Goal: Information Seeking & Learning: Learn about a topic

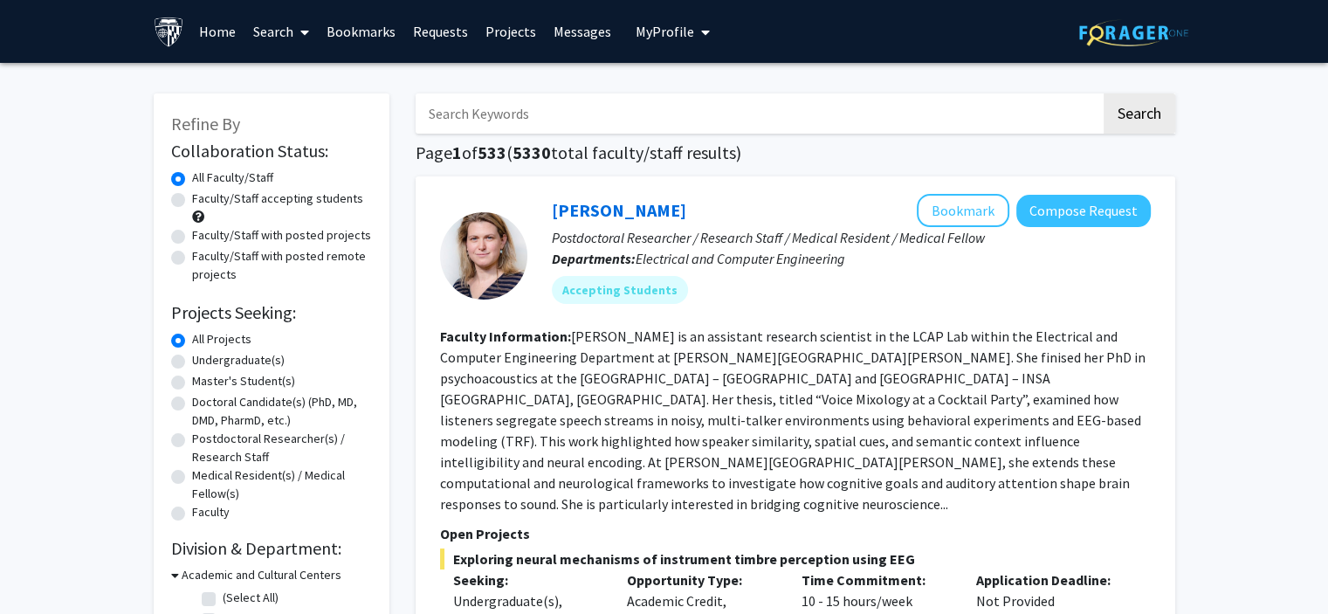
click at [271, 260] on label "Faculty/Staff with posted remote projects" at bounding box center [282, 265] width 180 height 37
click at [203, 258] on input "Faculty/Staff with posted remote projects" at bounding box center [197, 252] width 11 height 11
radio input "true"
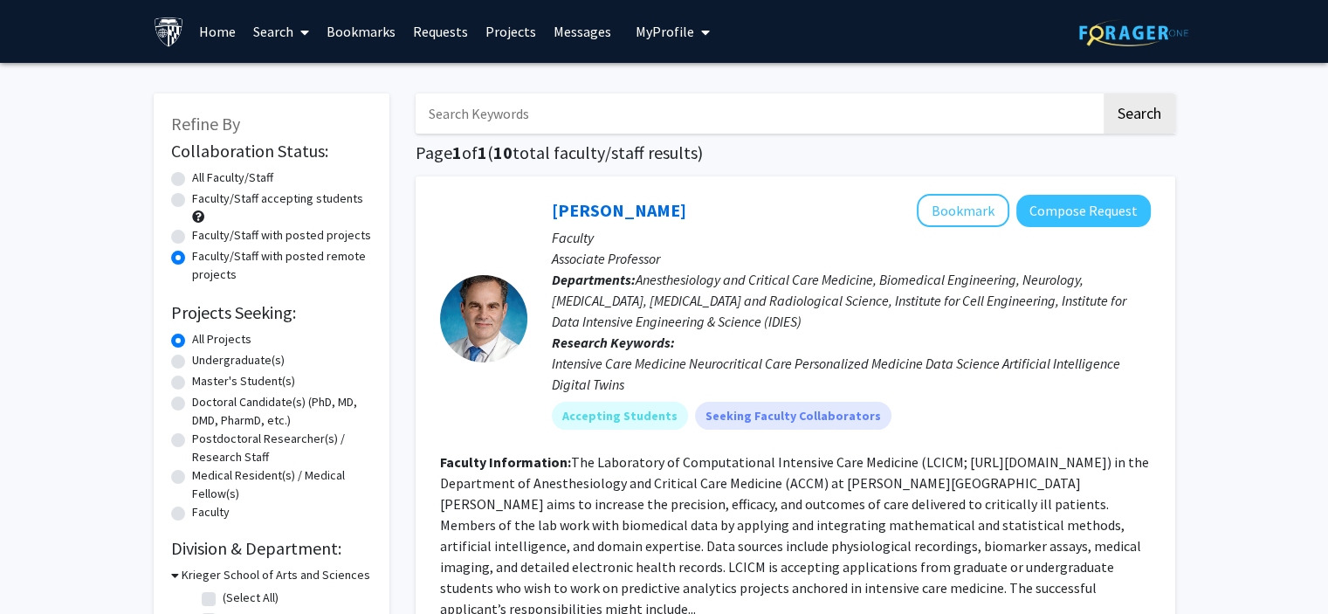
click at [231, 385] on label "Master's Student(s)" at bounding box center [243, 381] width 103 height 18
click at [203, 383] on input "Master's Student(s)" at bounding box center [197, 377] width 11 height 11
radio input "true"
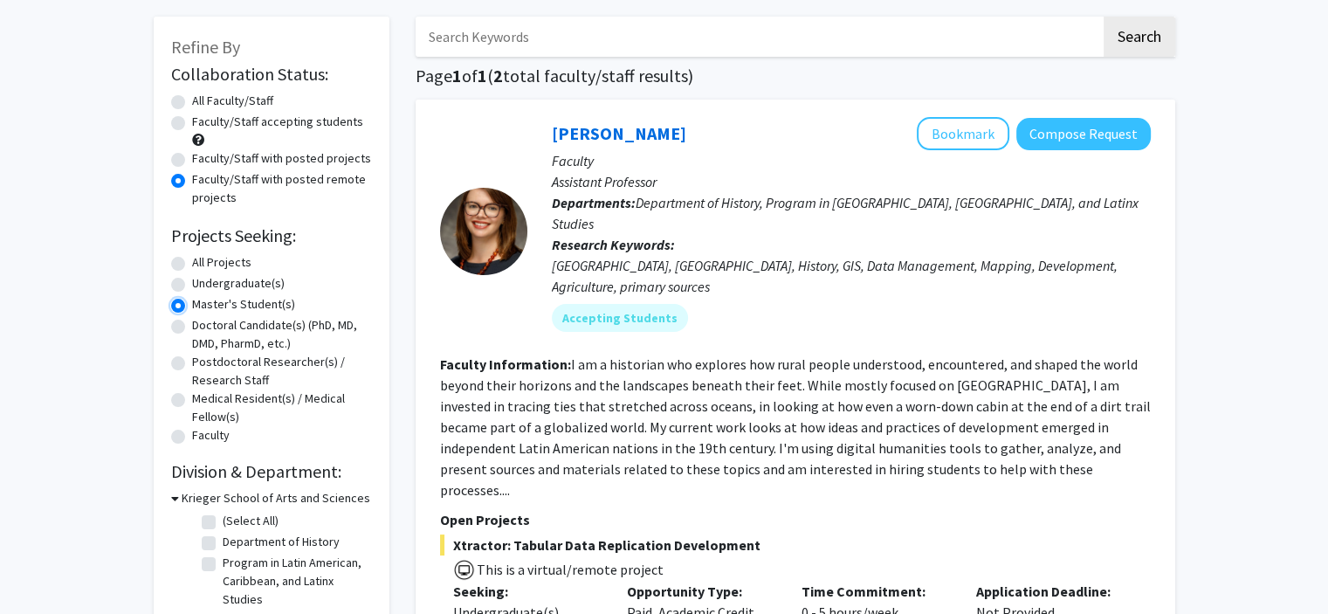
scroll to position [78, 0]
click at [212, 262] on label "All Projects" at bounding box center [221, 261] width 59 height 18
click at [203, 262] on input "All Projects" at bounding box center [197, 257] width 11 height 11
radio input "true"
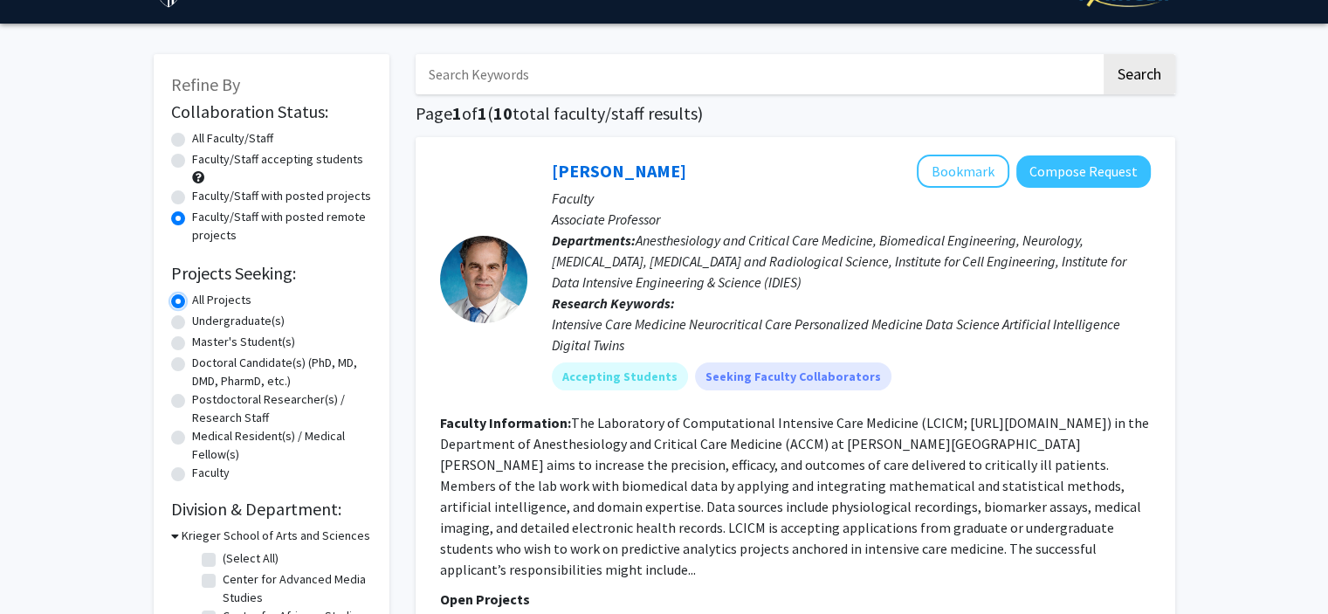
scroll to position [40, 0]
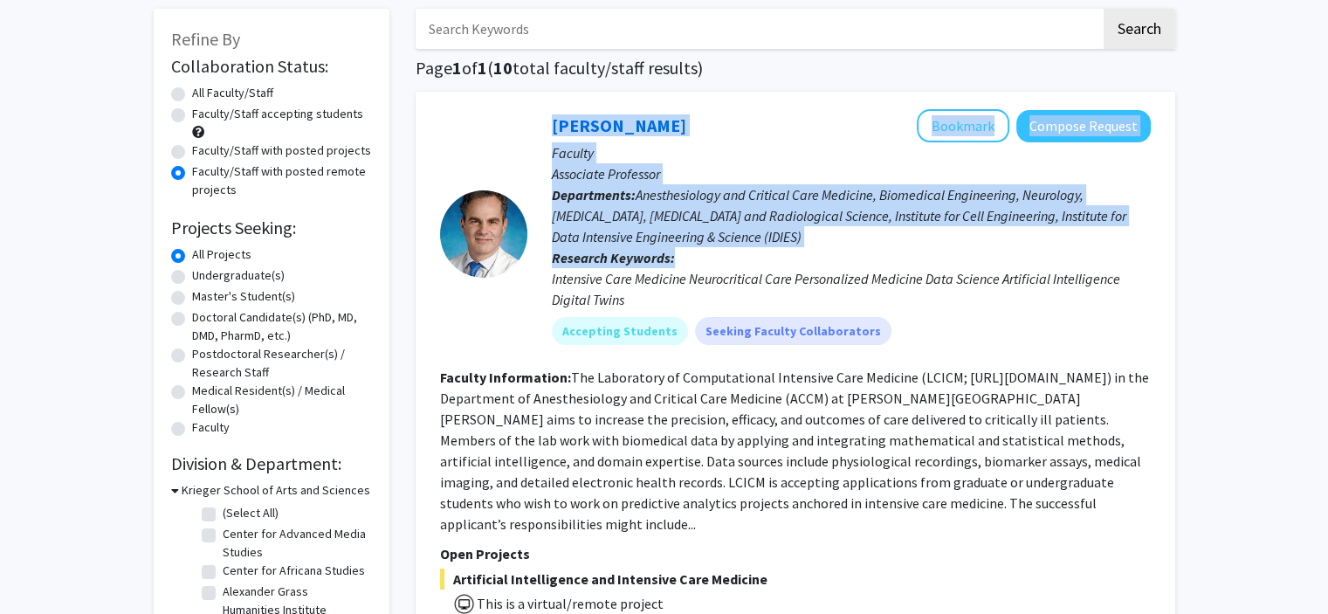
click at [512, 304] on div at bounding box center [483, 233] width 87 height 249
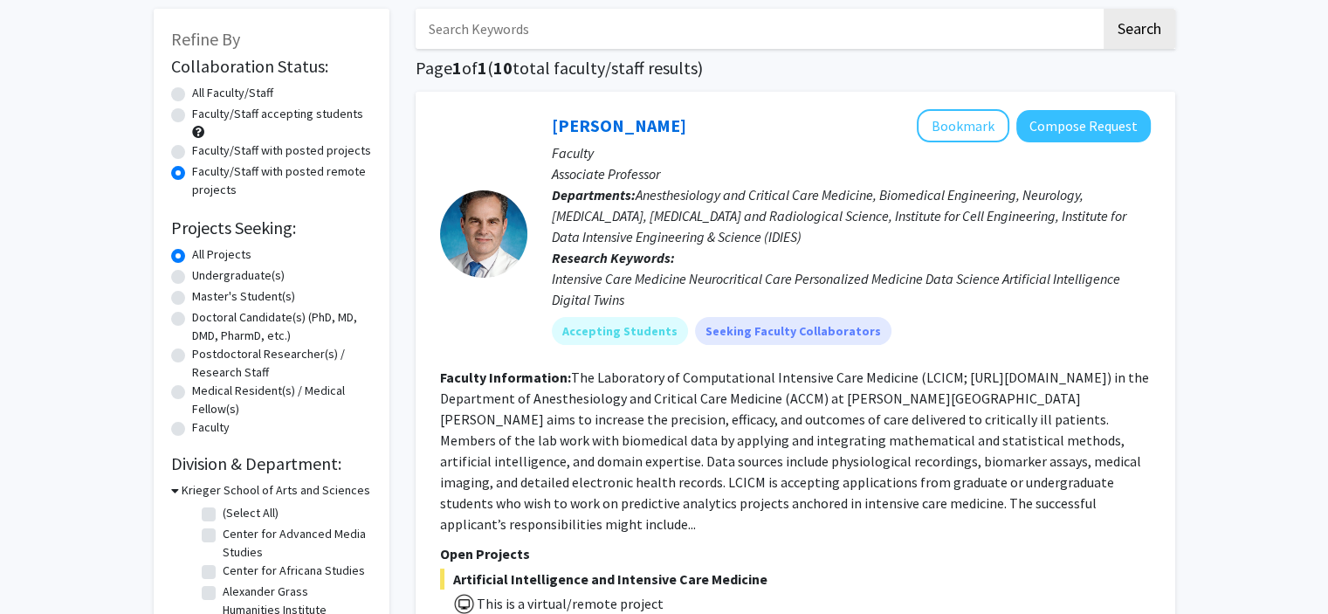
click at [512, 304] on div at bounding box center [483, 233] width 87 height 249
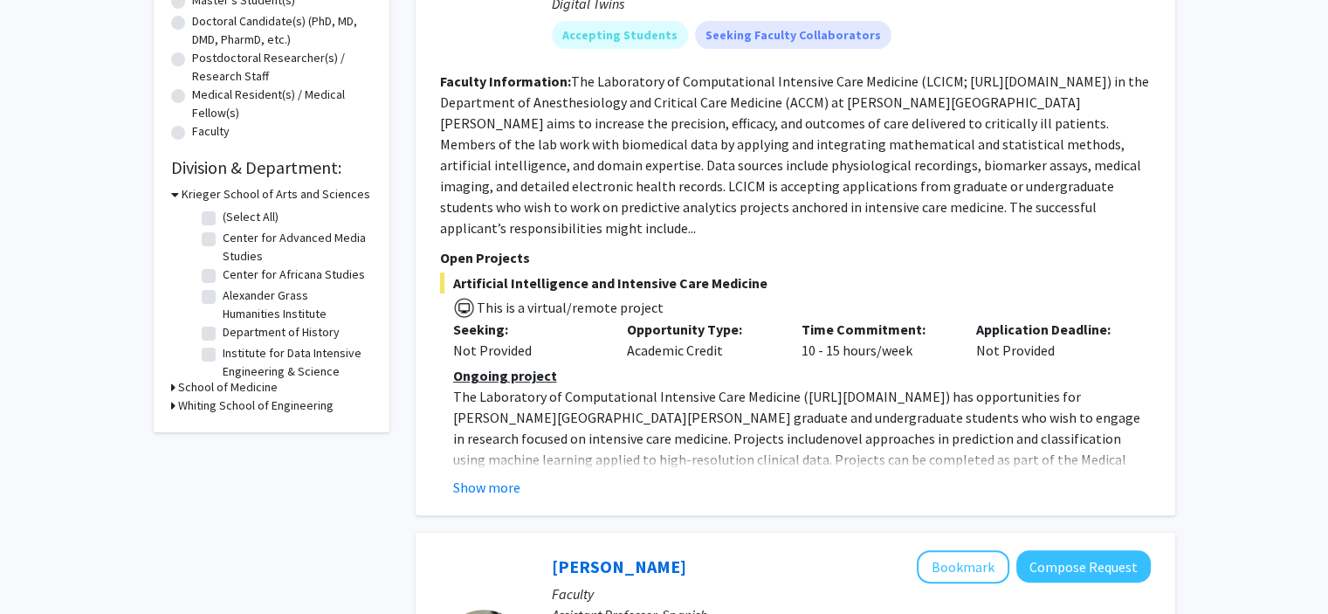
scroll to position [417, 0]
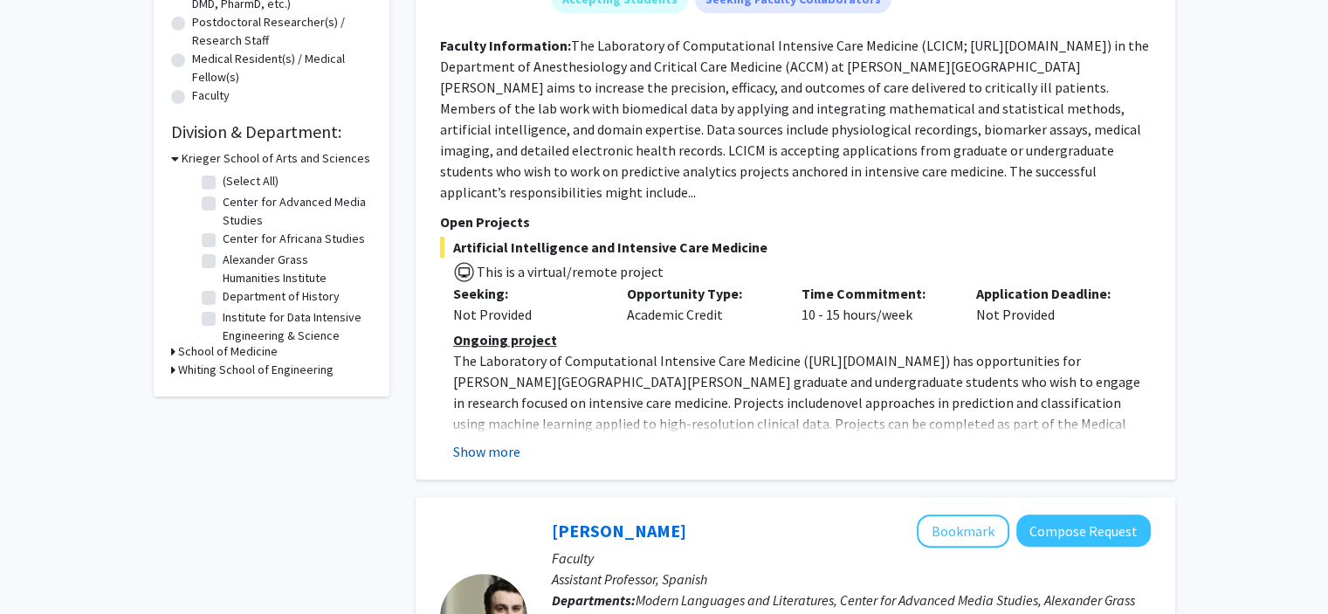
click at [499, 441] on button "Show more" at bounding box center [486, 451] width 67 height 21
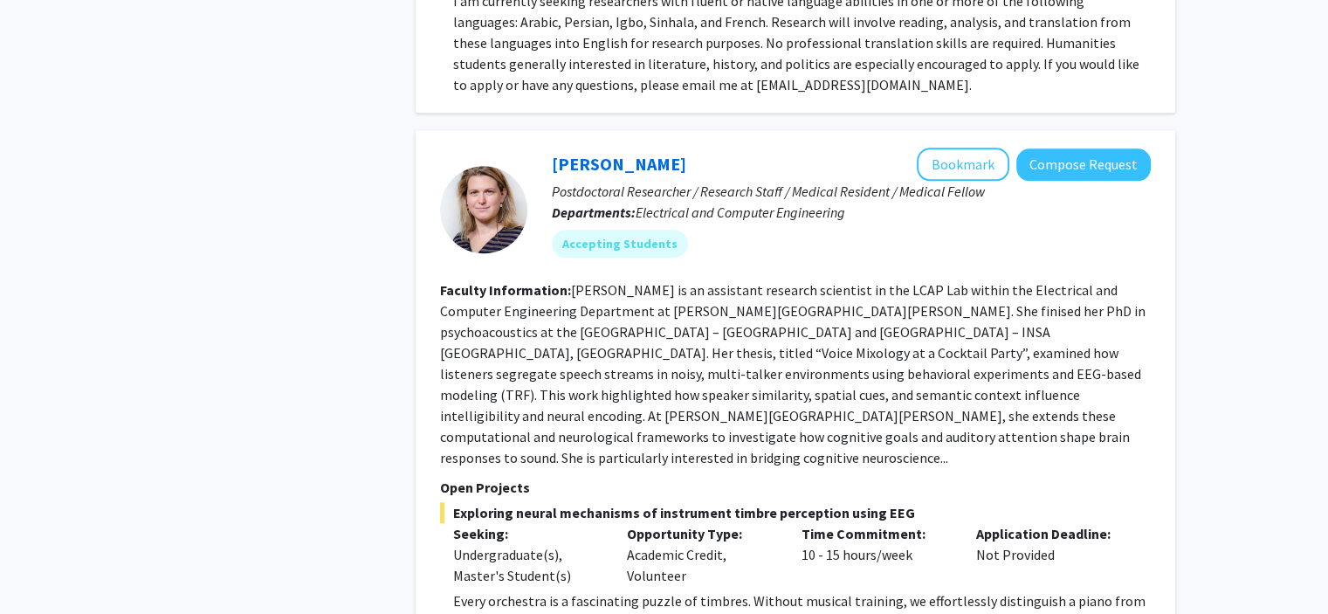
scroll to position [1675, 0]
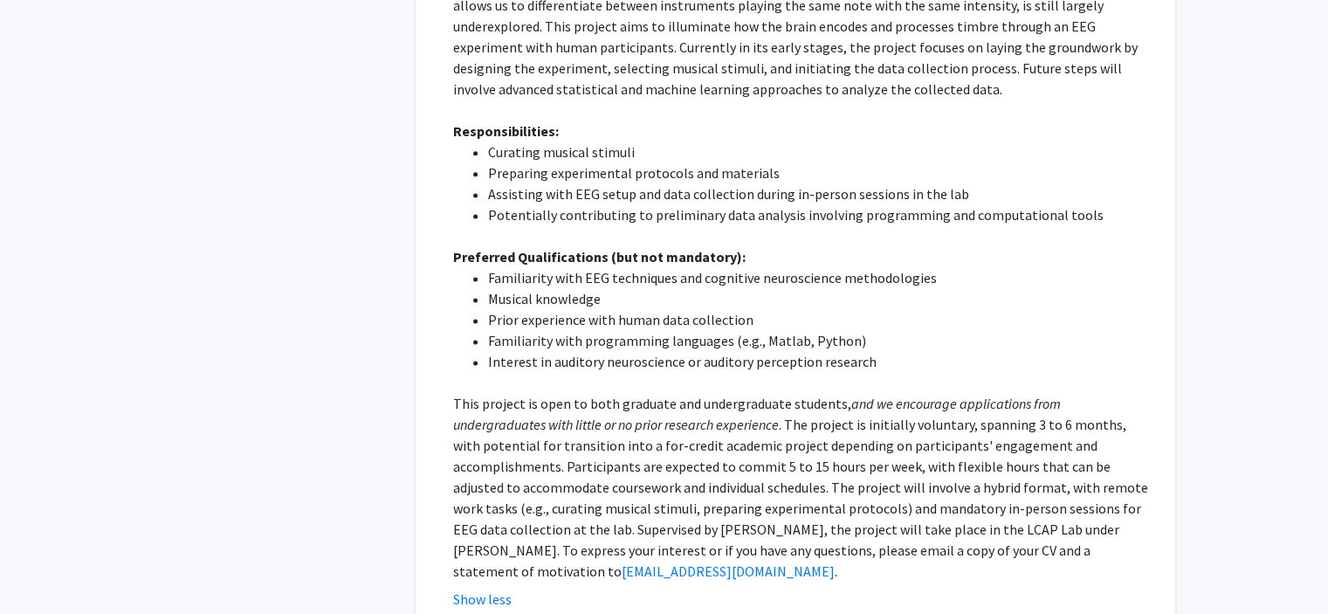
scroll to position [2322, 0]
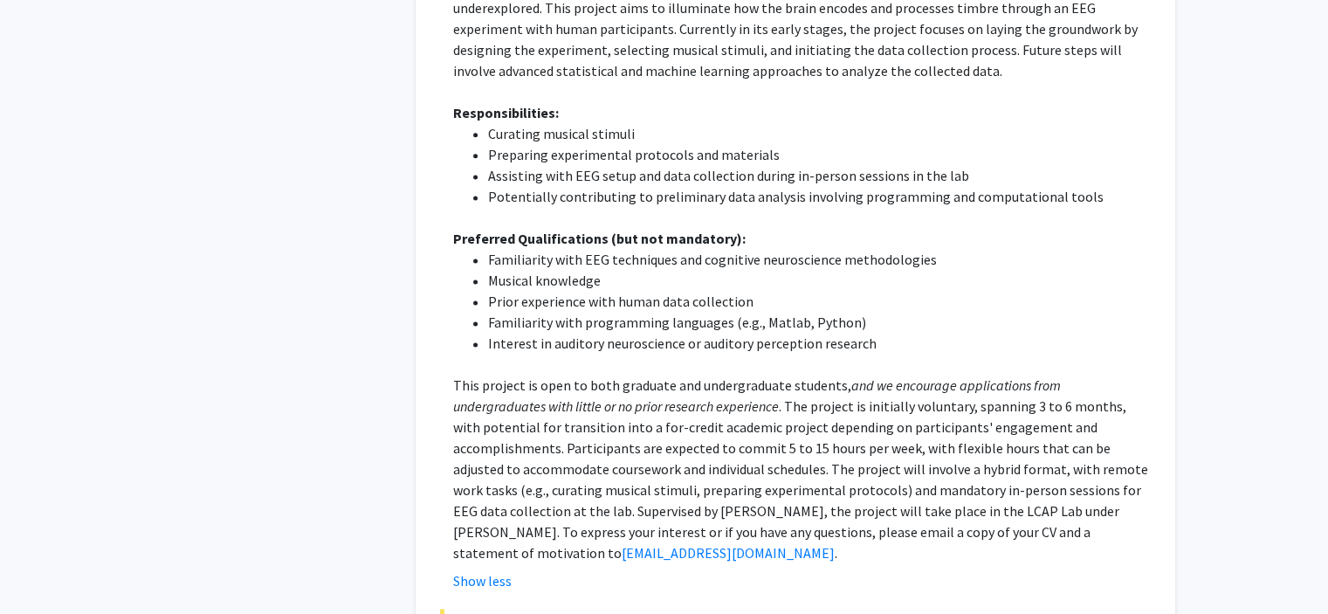
drag, startPoint x: 589, startPoint y: 331, endPoint x: 618, endPoint y: 366, distance: 45.3
click at [618, 375] on p "This project is open to both graduate and undergraduate students, and we encour…" at bounding box center [802, 469] width 698 height 189
click at [617, 375] on p "This project is open to both graduate and undergraduate students, and we encour…" at bounding box center [802, 469] width 698 height 189
drag, startPoint x: 634, startPoint y: 373, endPoint x: 659, endPoint y: 396, distance: 34.0
click at [659, 396] on p "This project is open to both graduate and undergraduate students, and we encour…" at bounding box center [802, 469] width 698 height 189
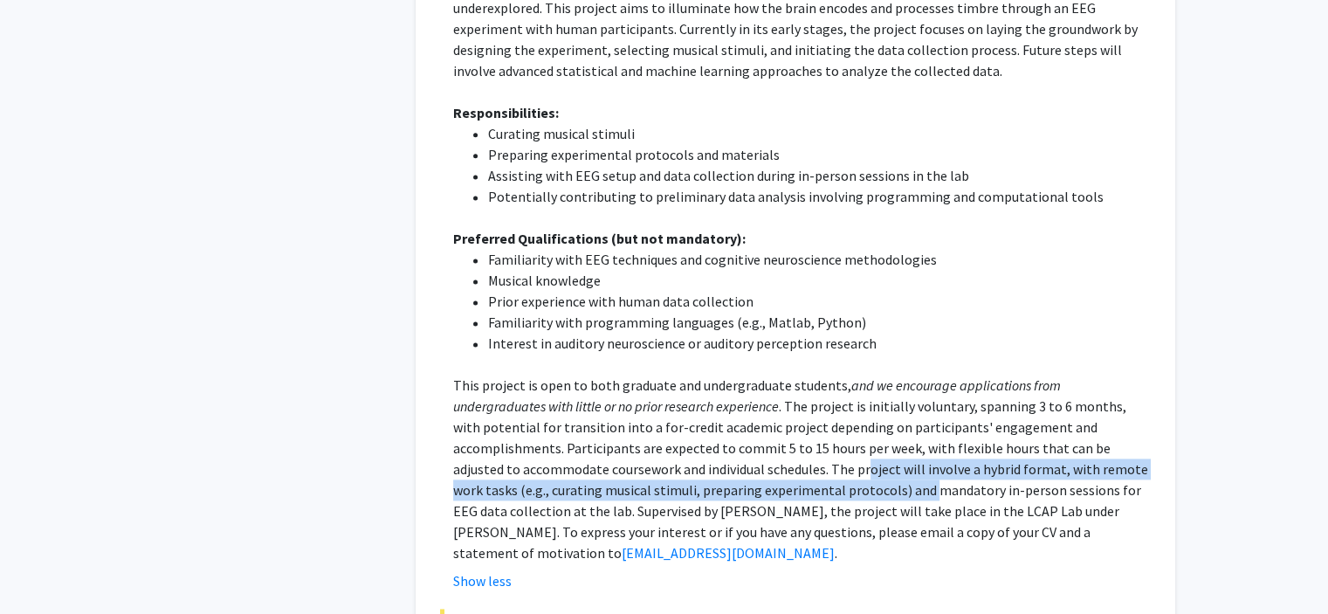
drag, startPoint x: 639, startPoint y: 365, endPoint x: 678, endPoint y: 381, distance: 41.5
click at [678, 381] on p "This project is open to both graduate and undergraduate students, and we encour…" at bounding box center [802, 469] width 698 height 189
click at [646, 375] on p "This project is open to both graduate and undergraduate students, and we encour…" at bounding box center [802, 469] width 698 height 189
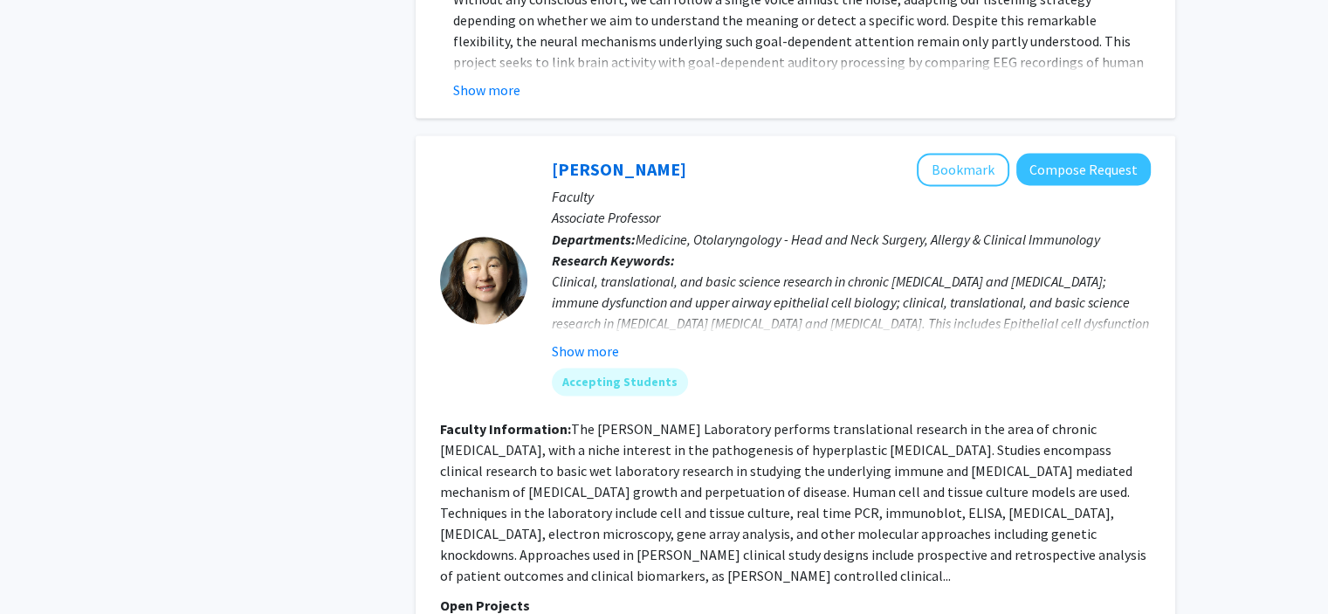
scroll to position [3095, 0]
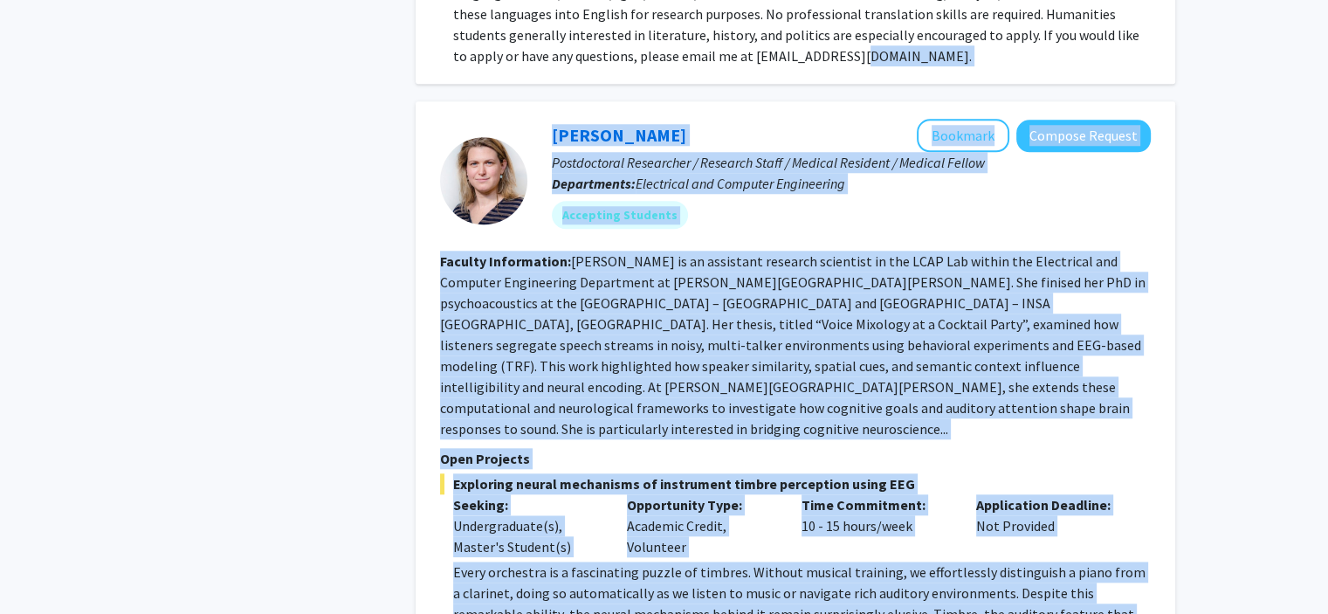
drag, startPoint x: 681, startPoint y: 348, endPoint x: 821, endPoint y: -106, distance: 475.1
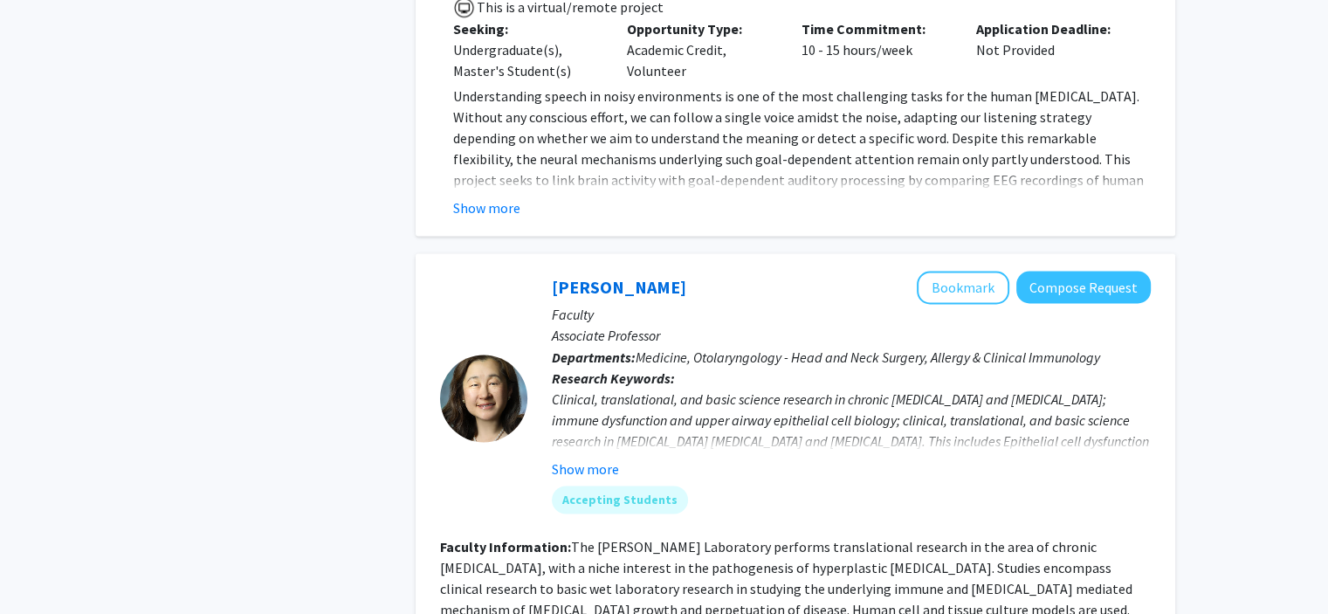
drag, startPoint x: 292, startPoint y: 354, endPoint x: 277, endPoint y: 338, distance: 21.6
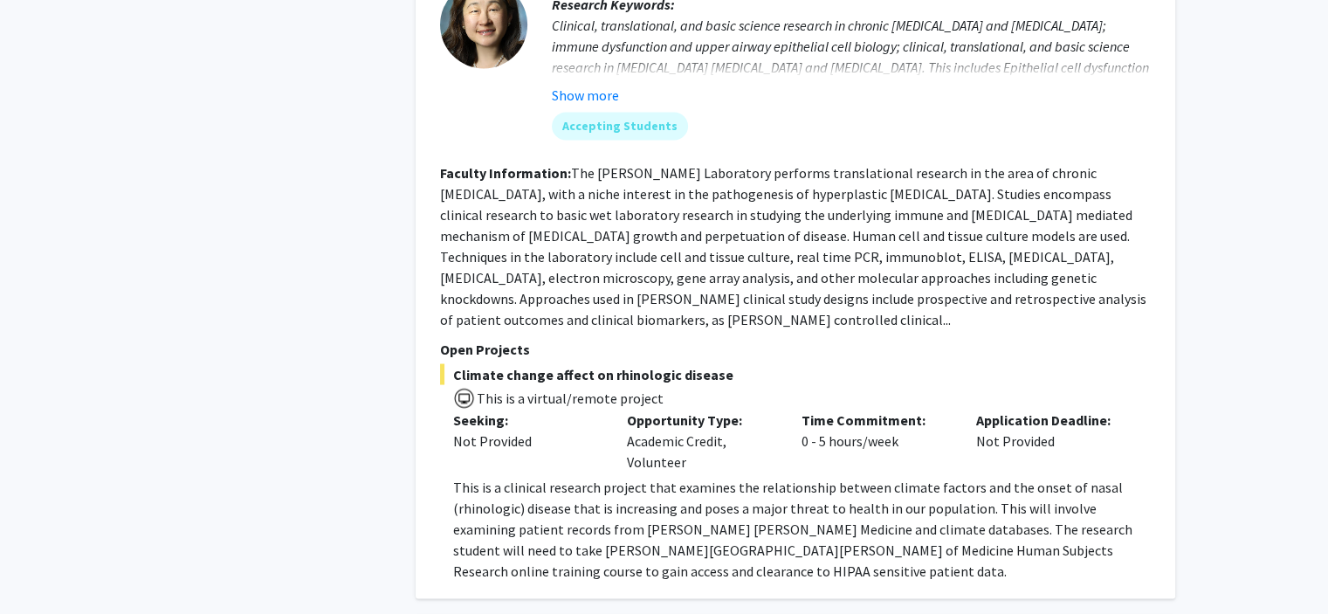
scroll to position [3332, 0]
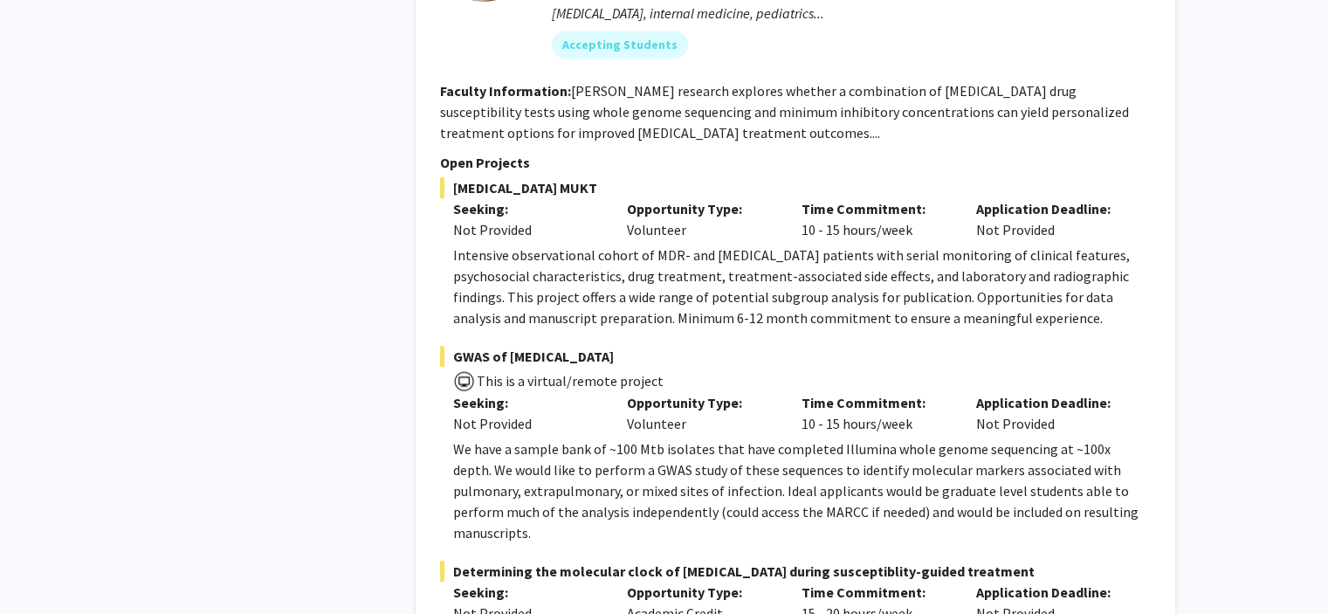
scroll to position [7701, 0]
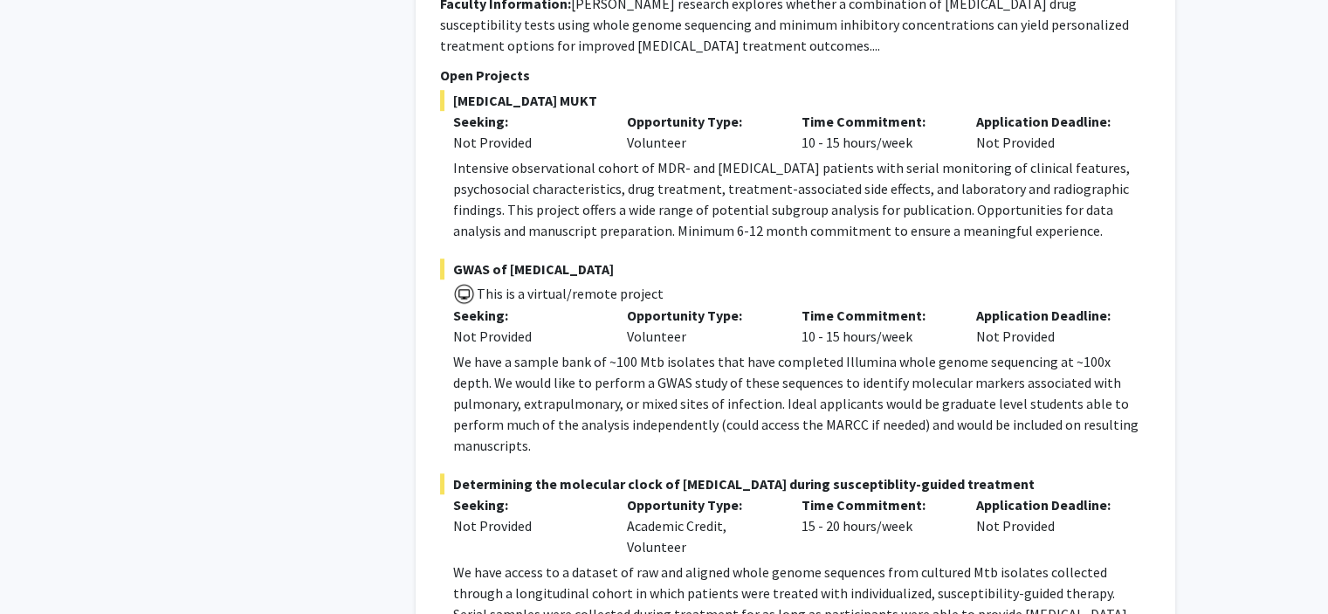
scroll to position [7765, 0]
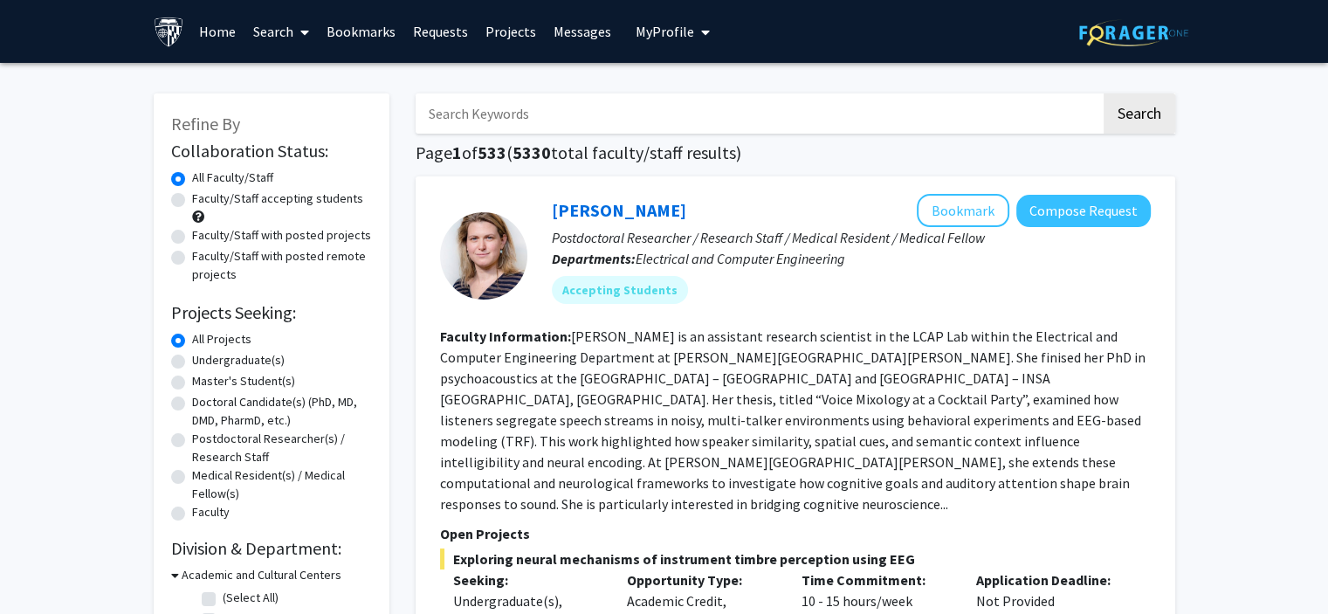
click at [259, 258] on label "Faculty/Staff with posted remote projects" at bounding box center [282, 265] width 180 height 37
click at [203, 258] on input "Faculty/Staff with posted remote projects" at bounding box center [197, 252] width 11 height 11
radio input "true"
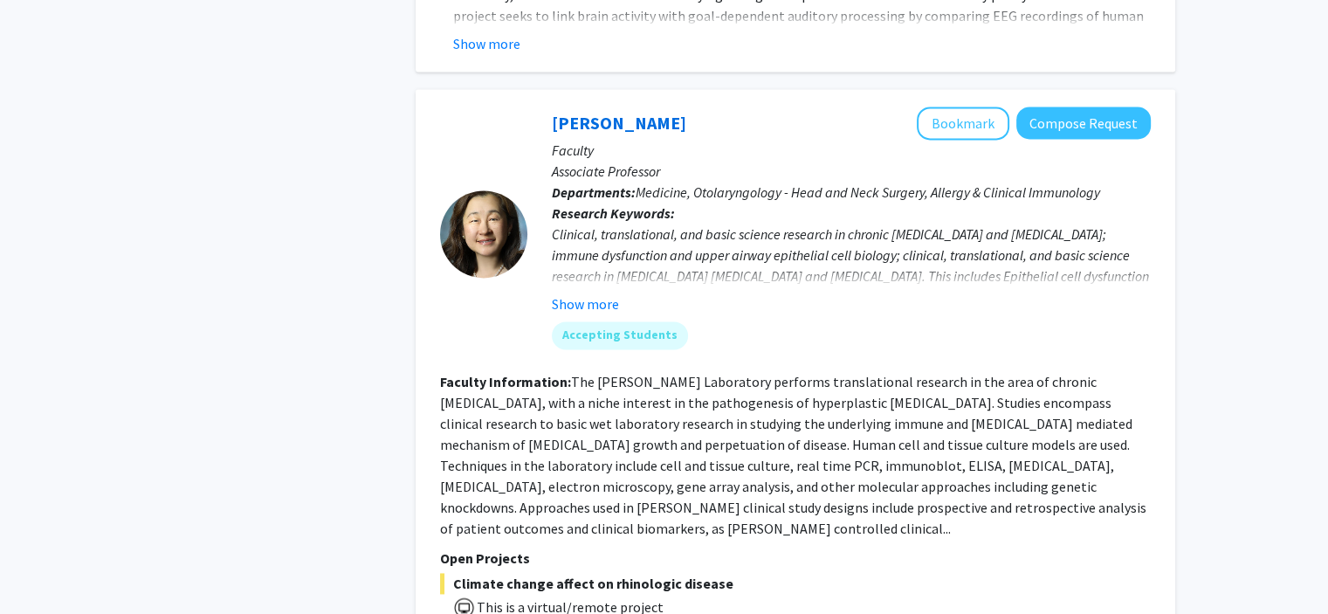
scroll to position [2489, 0]
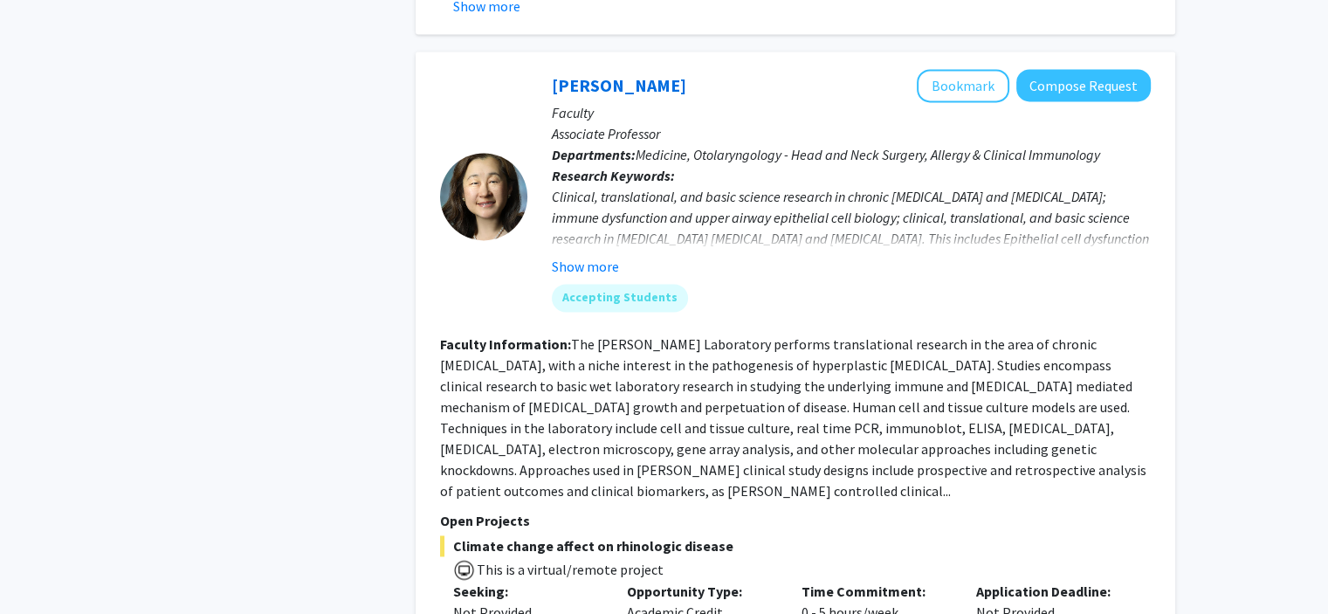
click at [474, 405] on fg-read-more "The [PERSON_NAME] Laboratory performs translational research in the area of chr…" at bounding box center [793, 417] width 706 height 164
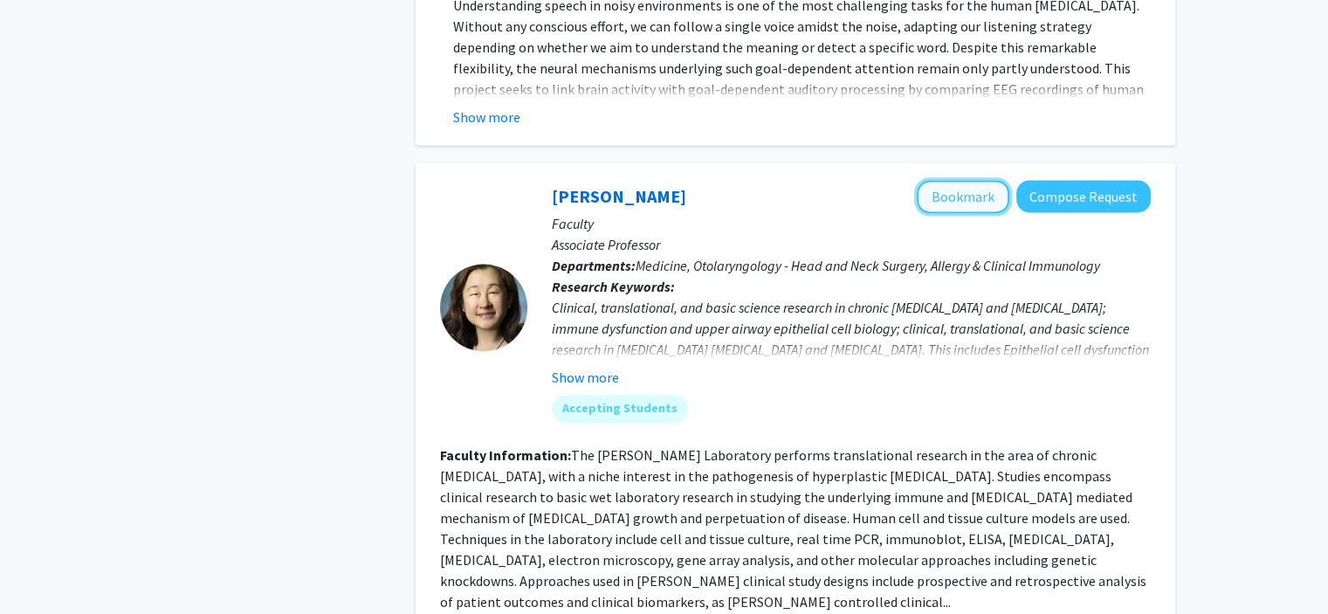
click at [932, 180] on button "Bookmark" at bounding box center [963, 196] width 93 height 33
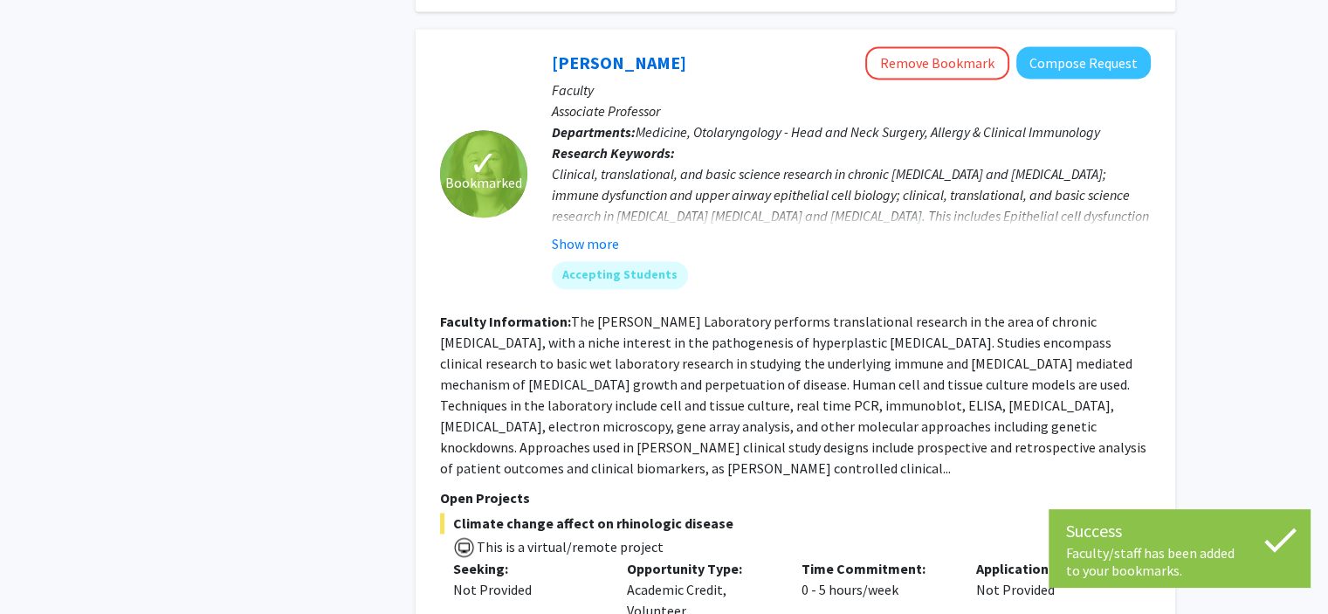
scroll to position [2568, 0]
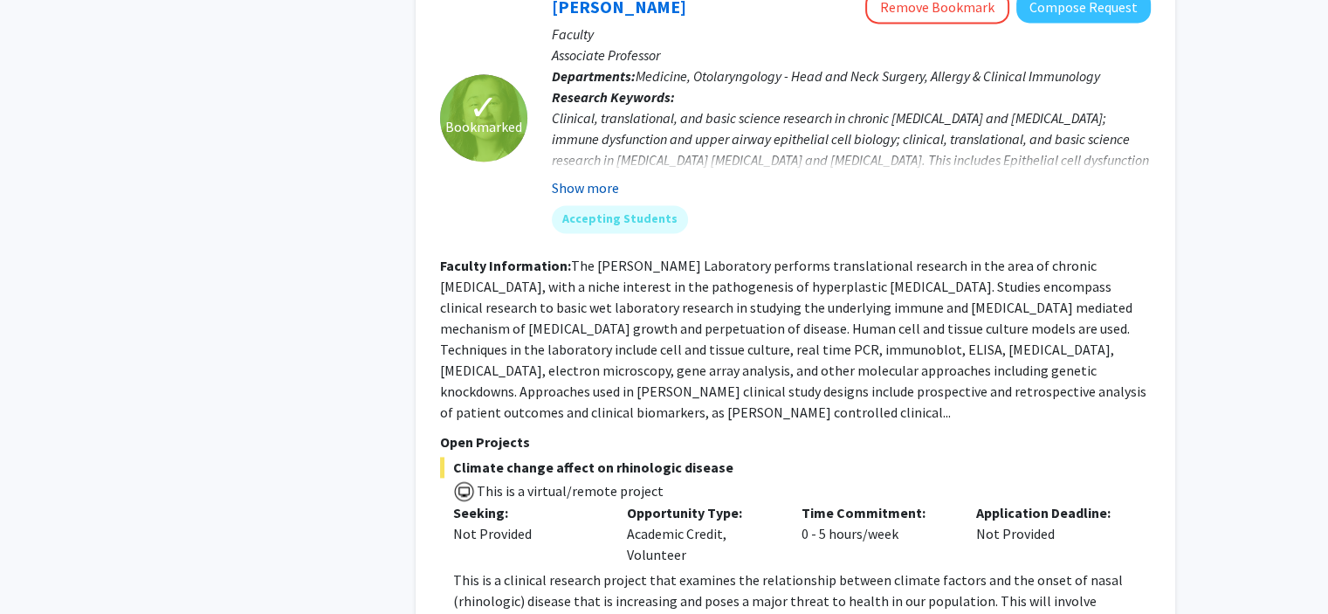
click at [580, 177] on button "Show more" at bounding box center [585, 187] width 67 height 21
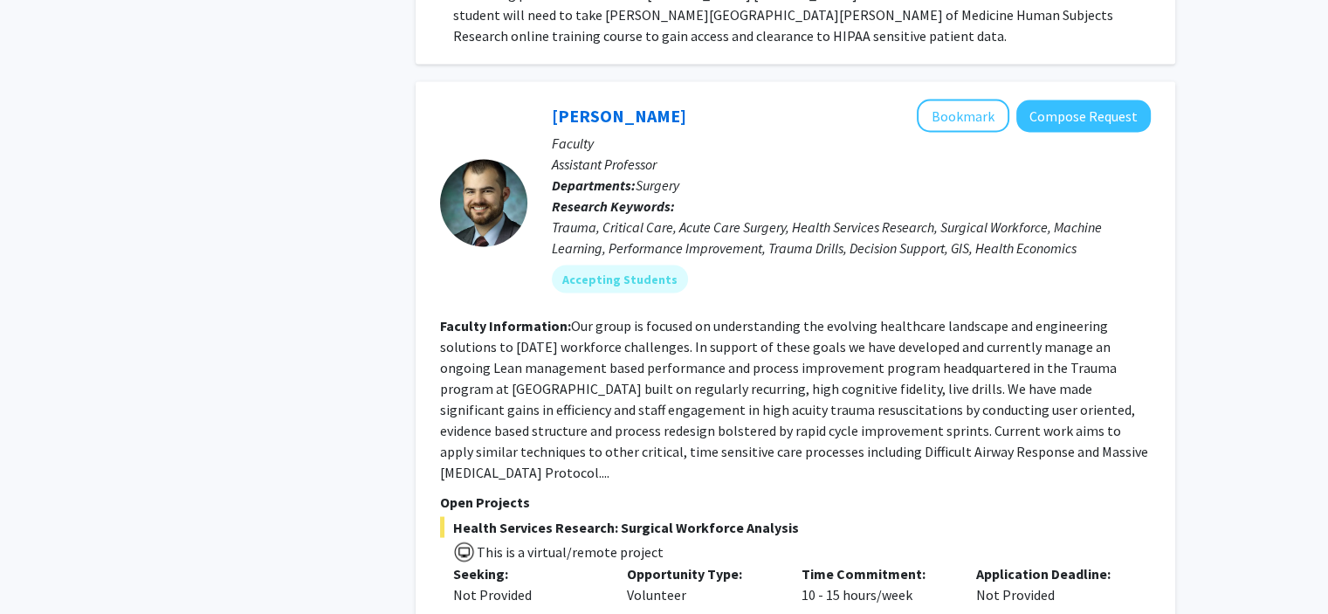
scroll to position [3228, 0]
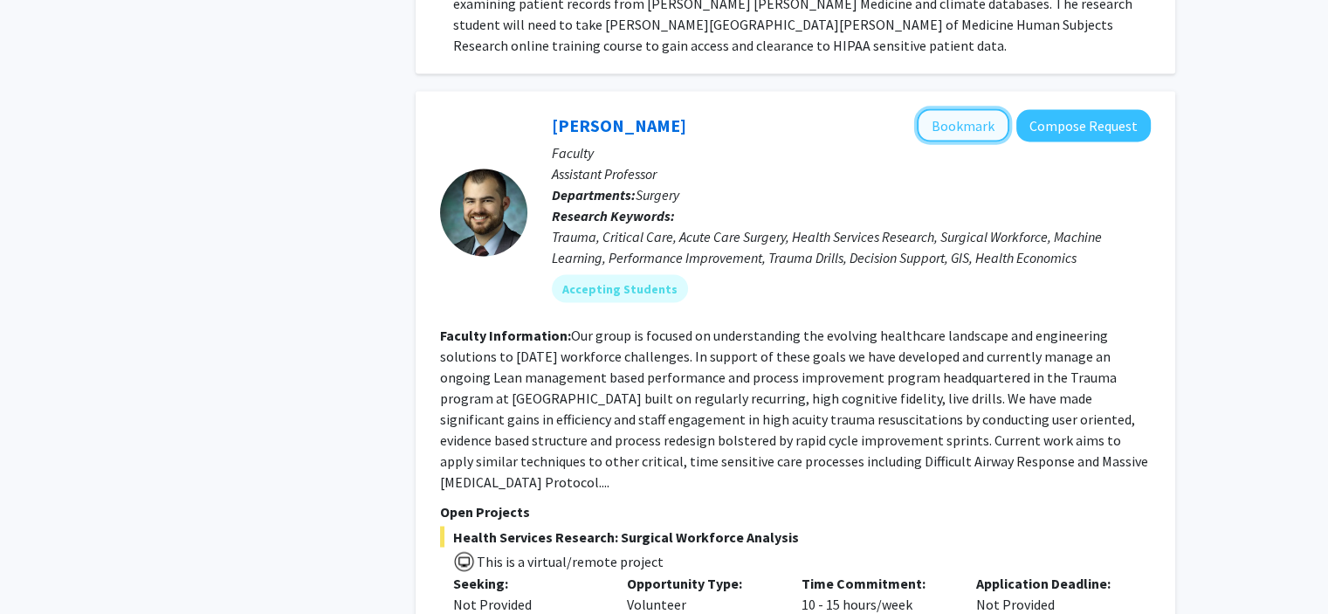
click at [989, 108] on button "Bookmark" at bounding box center [963, 124] width 93 height 33
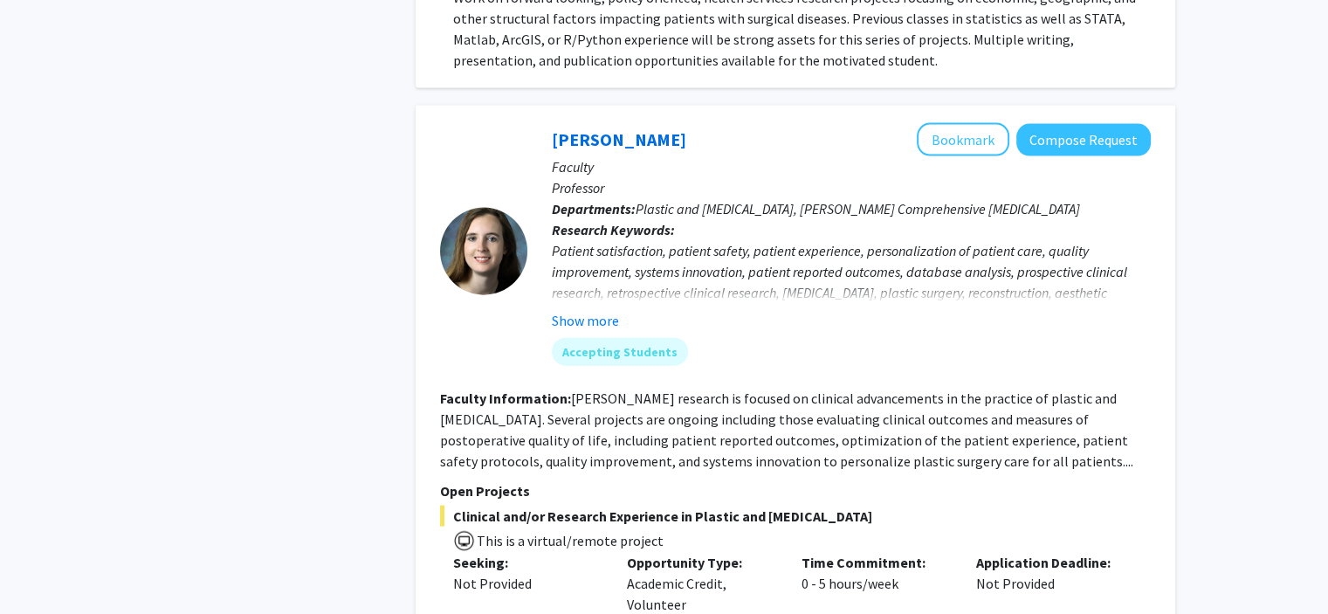
scroll to position [3851, 0]
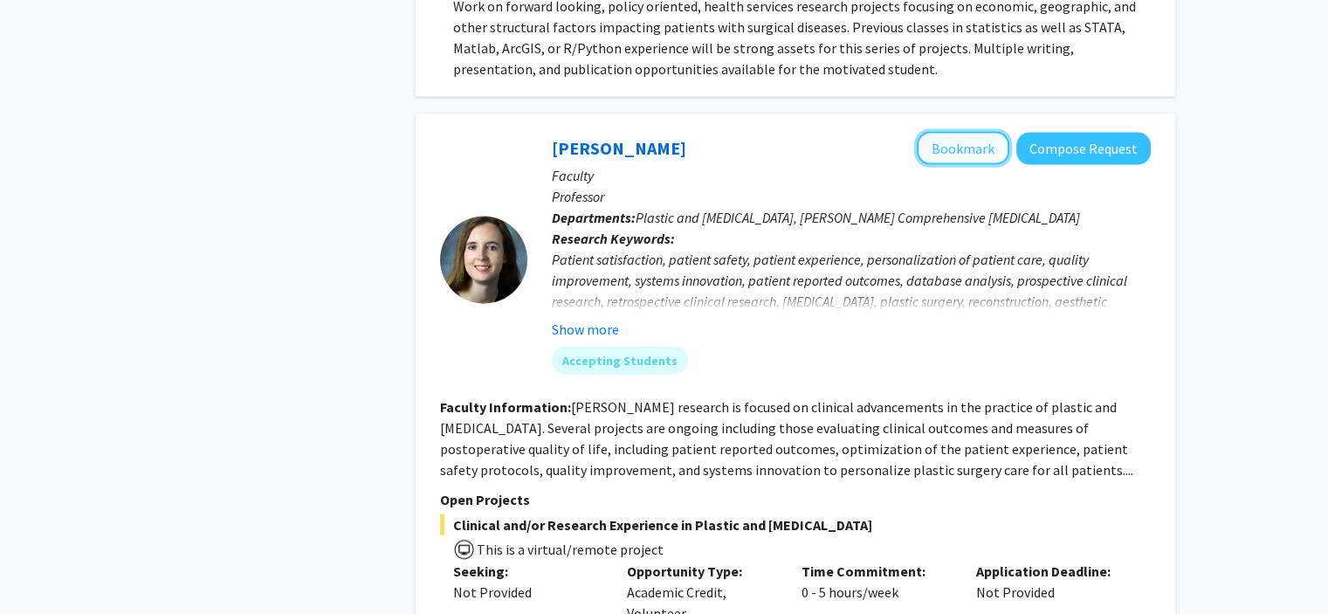
click at [965, 132] on button "Bookmark" at bounding box center [963, 148] width 93 height 33
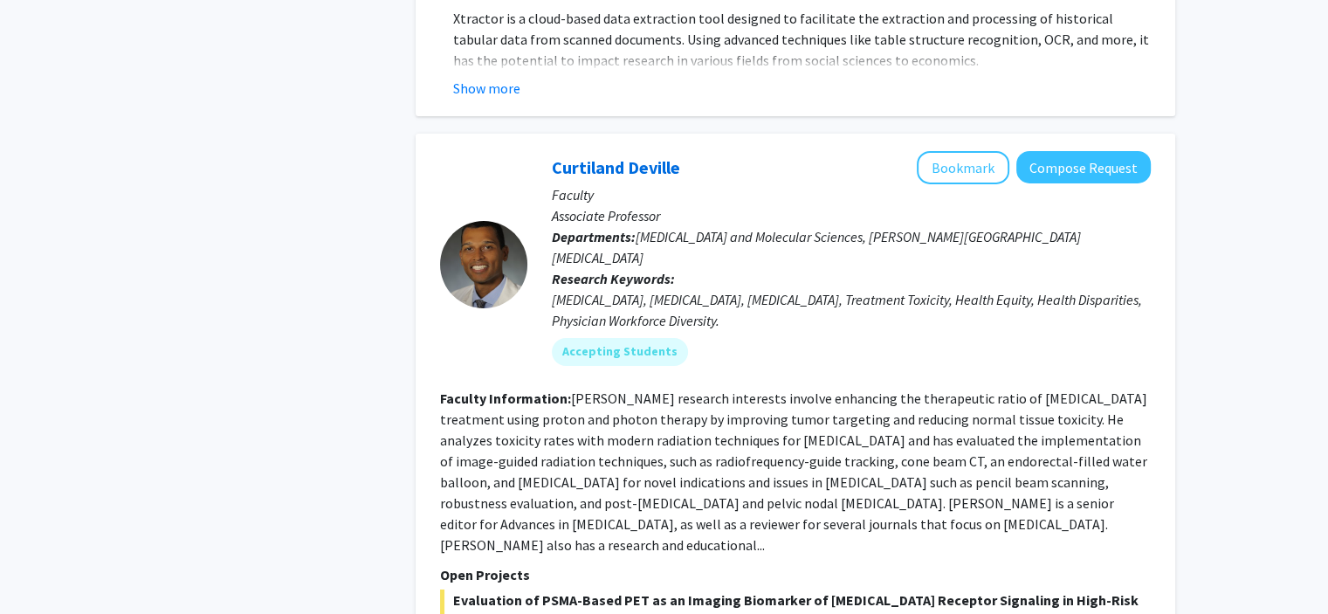
scroll to position [5945, 0]
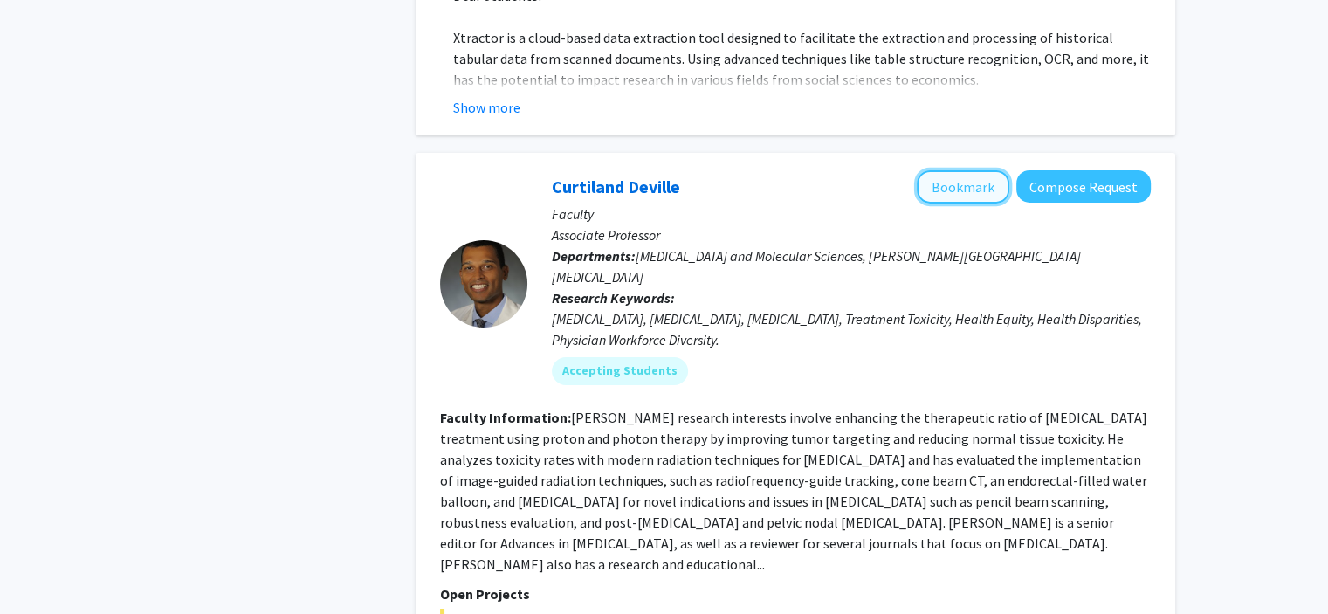
click at [978, 170] on button "Bookmark" at bounding box center [963, 186] width 93 height 33
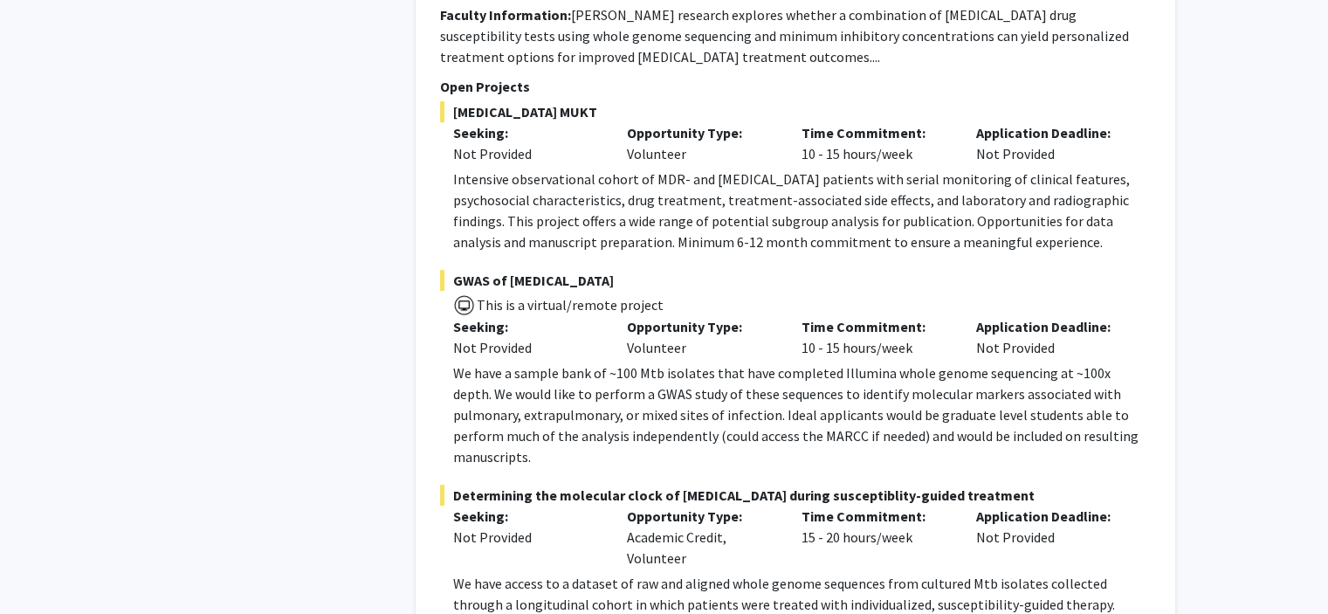
scroll to position [7152, 0]
